Goal: Information Seeking & Learning: Understand process/instructions

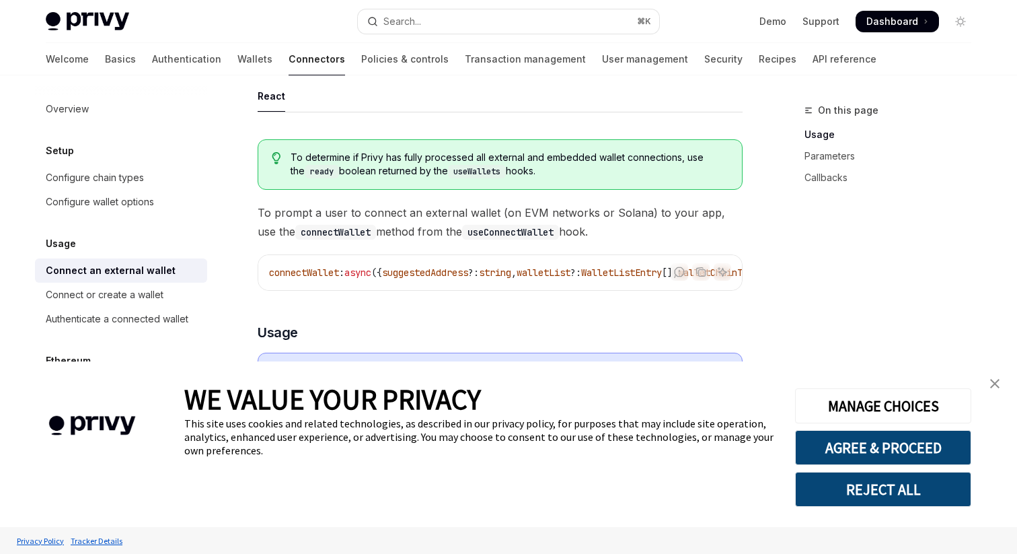
type textarea "*"
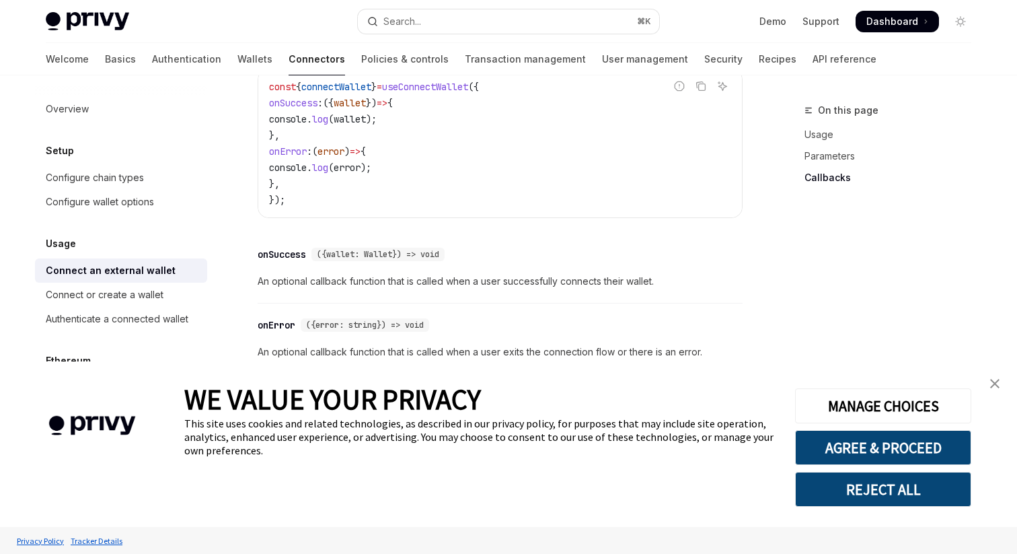
scroll to position [782, 0]
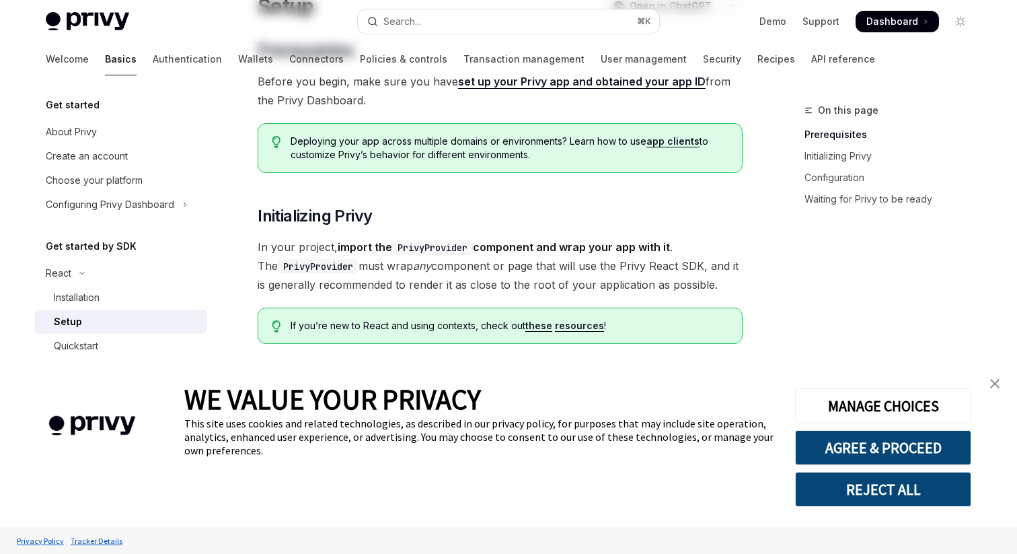
type textarea "*"
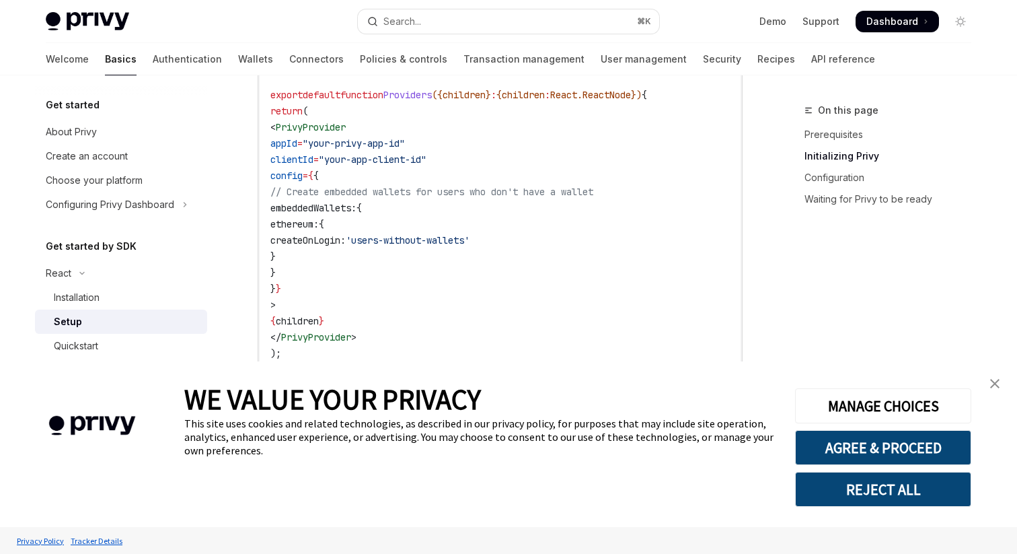
scroll to position [560, 0]
drag, startPoint x: 423, startPoint y: 224, endPoint x: 450, endPoint y: 212, distance: 30.1
click at [450, 212] on code "'use client' ; import { PrivyProvider } from '@privy-io/react-auth' ; export de…" at bounding box center [500, 198] width 460 height 355
copy code "ethereum: {"
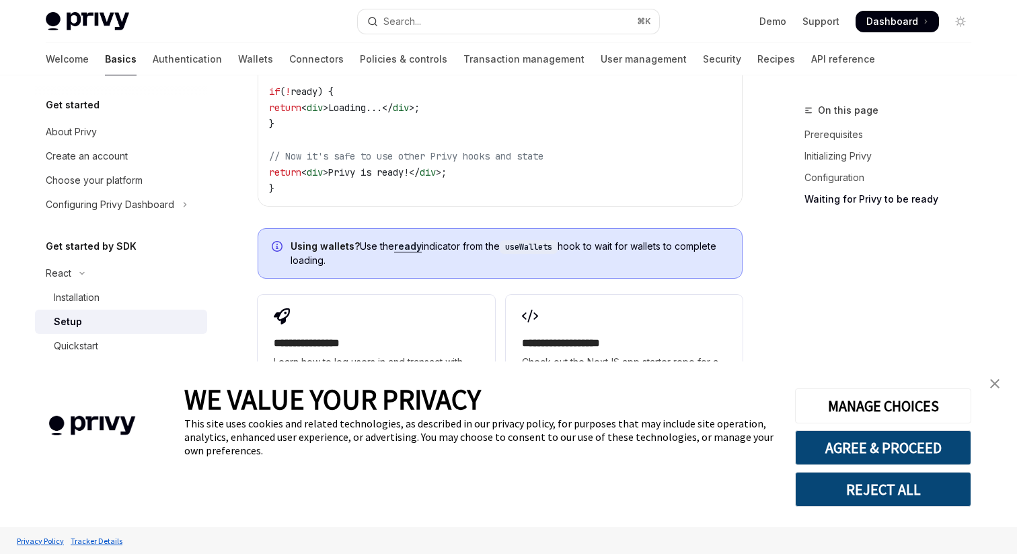
scroll to position [1779, 0]
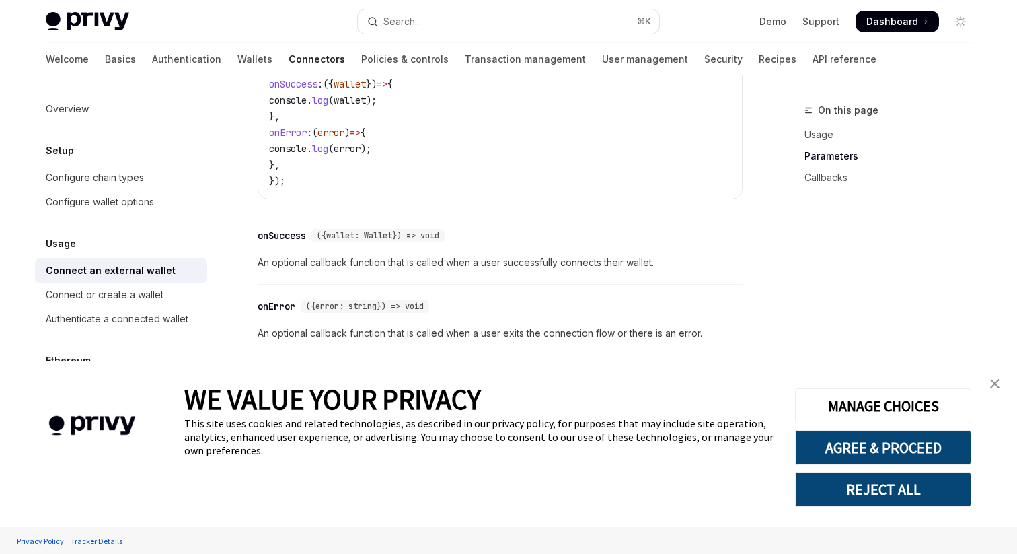
scroll to position [926, 0]
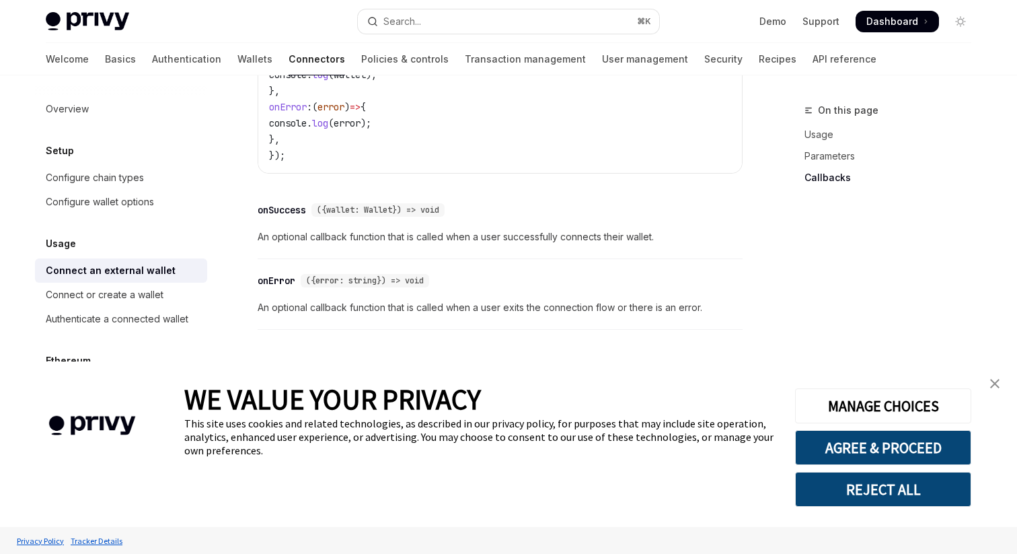
click at [994, 384] on img "close banner" at bounding box center [994, 383] width 9 height 9
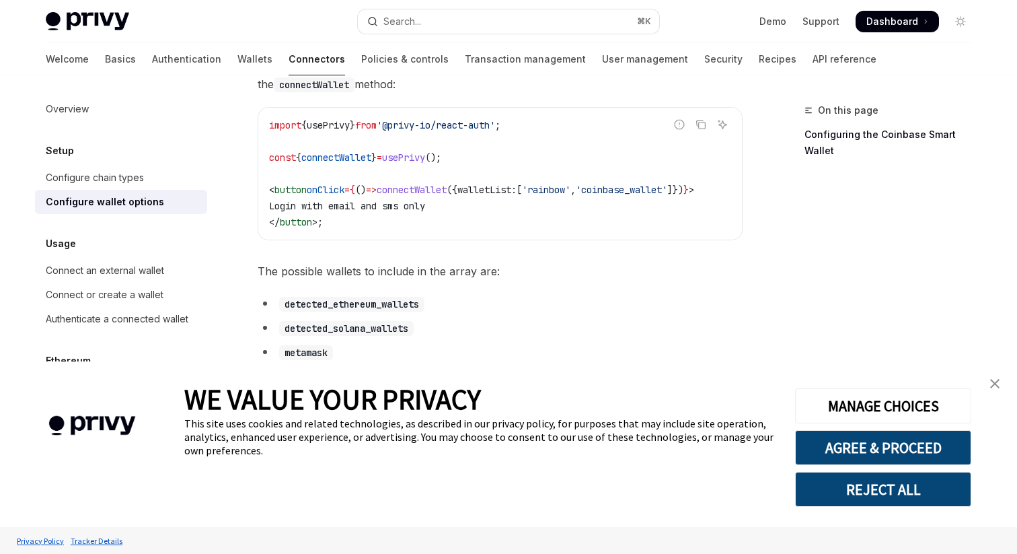
scroll to position [592, 0]
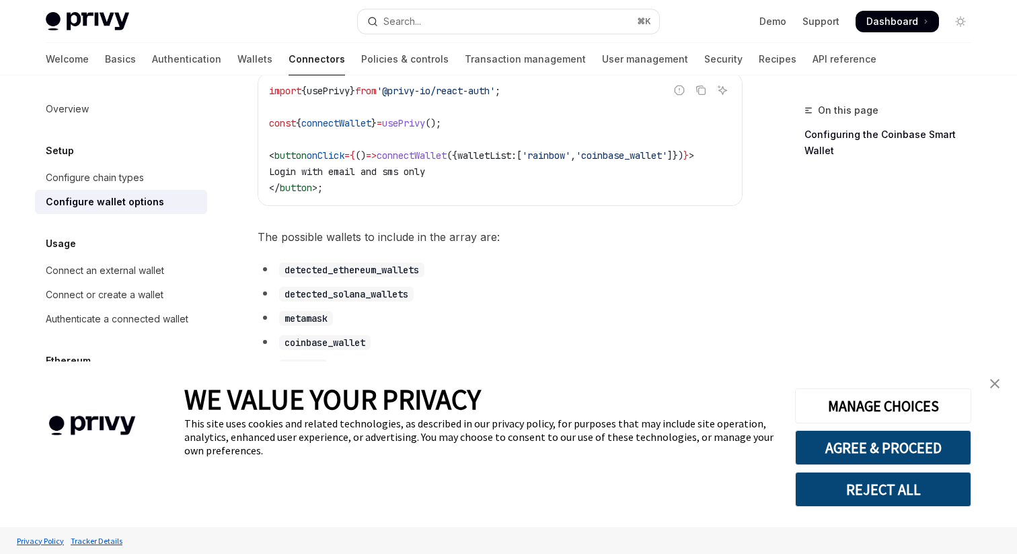
click at [1000, 385] on link "close banner" at bounding box center [995, 383] width 27 height 27
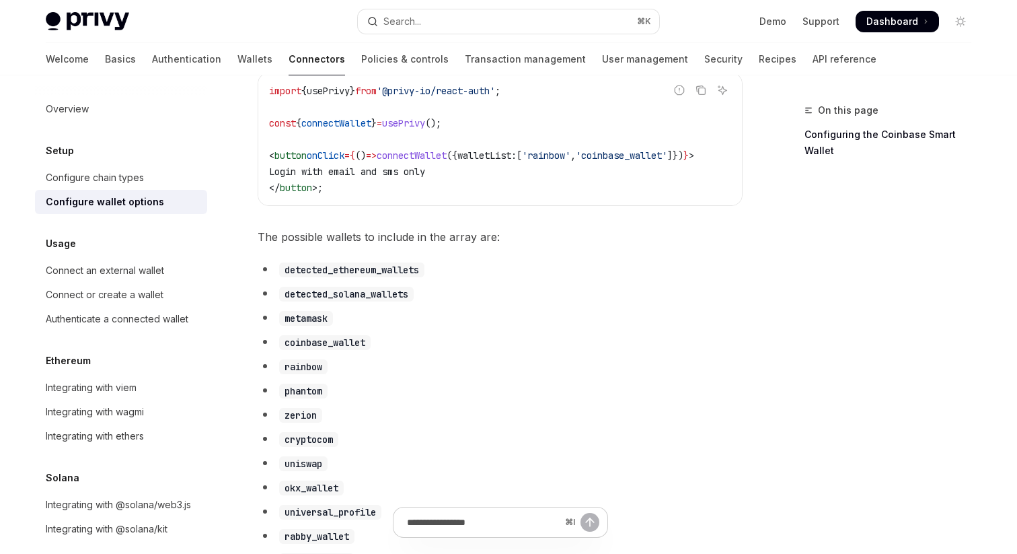
click at [641, 349] on li "coinbase_wallet" at bounding box center [500, 341] width 485 height 19
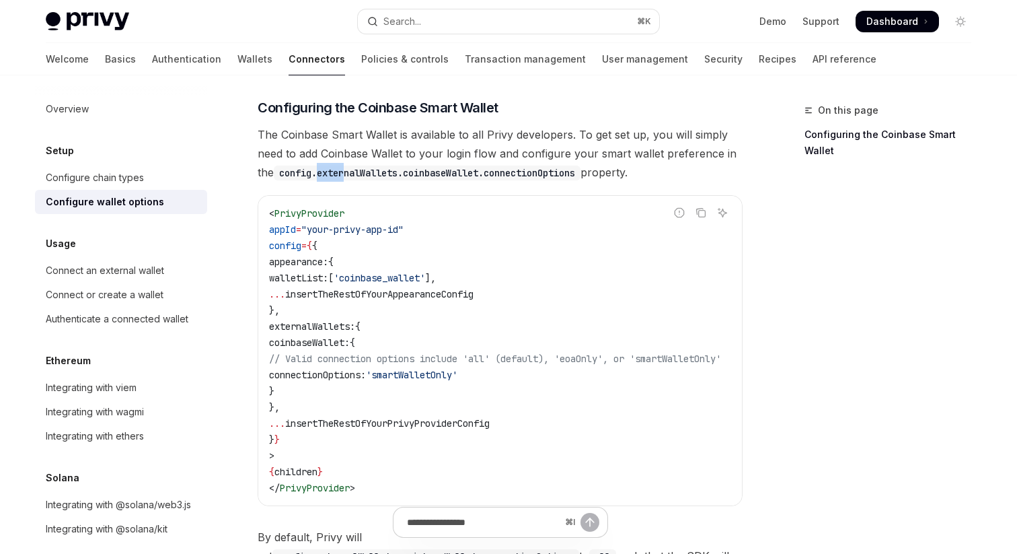
scroll to position [1523, 0]
drag, startPoint x: 554, startPoint y: 367, endPoint x: 304, endPoint y: 361, distance: 249.7
click at [304, 361] on code "< PrivyProvider appId = "your-privy-app-id" config = { { appearance: { walletLi…" at bounding box center [511, 350] width 484 height 291
copy span "connectionOptions: 'smartWalletOnly'"
